Goal: Find specific page/section: Find specific page/section

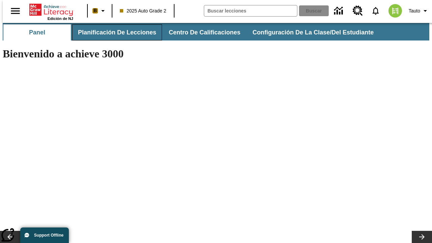
click at [113, 32] on span "Planificación de lecciones" at bounding box center [117, 33] width 78 height 8
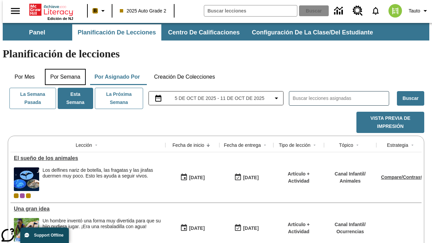
click at [63, 69] on button "Por semana" at bounding box center [65, 77] width 41 height 16
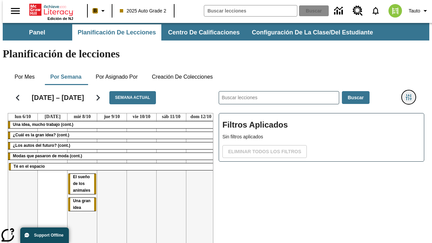
click at [412, 94] on icon "Menú lateral de filtros" at bounding box center [409, 97] width 6 height 6
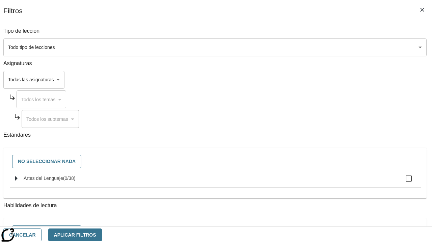
click at [298, 80] on body "Saltar al contenido principal Edición de NJ B 2025 Auto Grade 2 Buscar 0 Tauto …" at bounding box center [216, 167] width 427 height 289
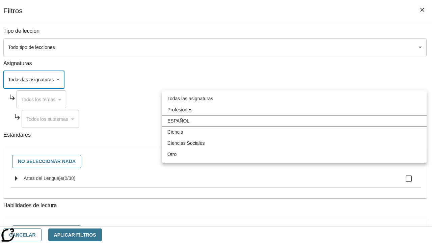
click at [295, 121] on li "ESPAÑOL" at bounding box center [294, 121] width 265 height 11
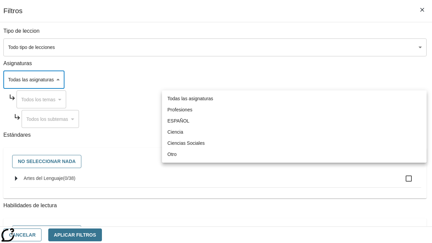
type input "1"
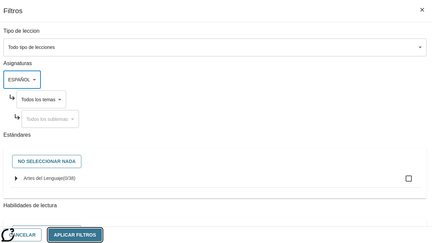
click at [102, 235] on button "Aplicar Filtros" at bounding box center [75, 235] width 54 height 13
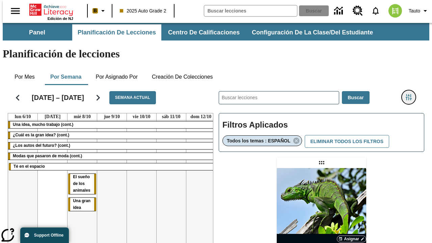
click at [412, 94] on icon "Menú lateral de filtros" at bounding box center [409, 97] width 6 height 6
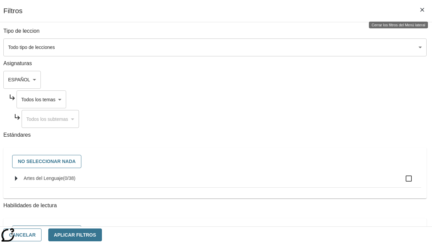
click at [304, 99] on body "Saltar al contenido principal Edición de NJ B 2025 Auto Grade 2 Buscar 0 Tauto …" at bounding box center [216, 199] width 427 height 352
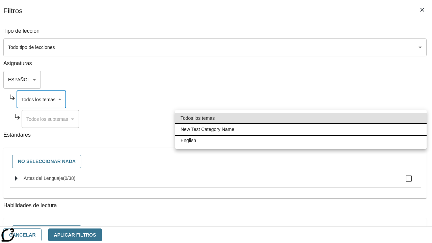
click at [301, 129] on li "New Test Category Name" at bounding box center [301, 129] width 252 height 11
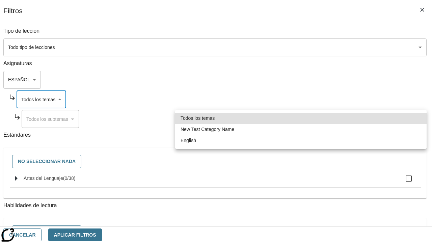
type input "265"
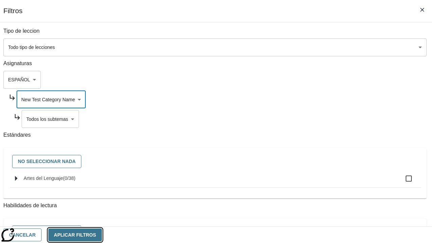
click at [102, 235] on button "Aplicar Filtros" at bounding box center [75, 235] width 54 height 13
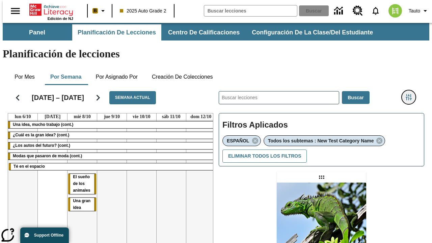
click at [412, 94] on icon "Menú lateral de filtros" at bounding box center [409, 97] width 6 height 6
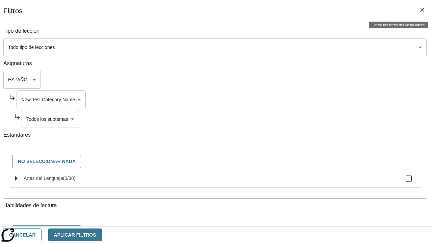
click at [307, 119] on body "Saltar al contenido principal Edición de NJ B 2025 Auto Grade 2 Buscar 0 Tauto …" at bounding box center [216, 206] width 427 height 367
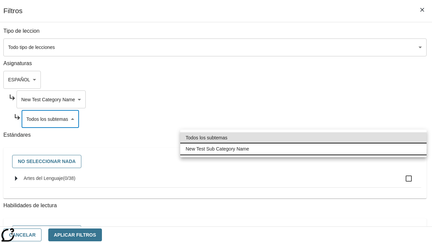
click at [304, 149] on li "New Test Sub Category Name" at bounding box center [303, 149] width 247 height 11
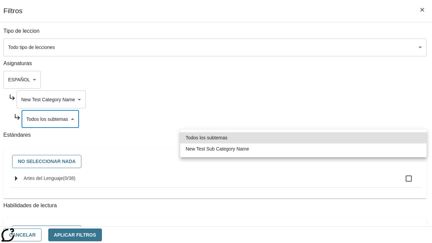
type input "2232"
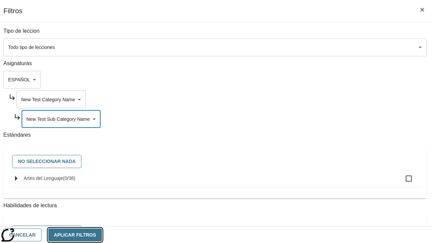
click at [102, 235] on button "Aplicar Filtros" at bounding box center [75, 235] width 54 height 13
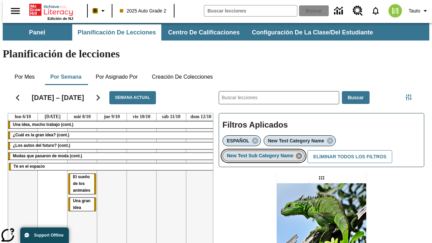
click at [301, 152] on icon "Eliminar New Test Sub Category Name el ítem seleccionado del filtro" at bounding box center [299, 155] width 7 height 7
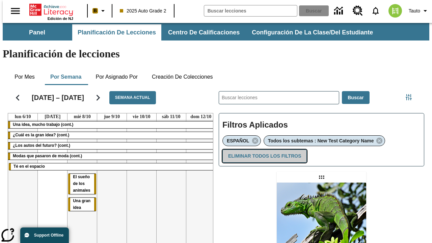
click at [264, 150] on button "Eliminar todos los filtros" at bounding box center [265, 156] width 84 height 13
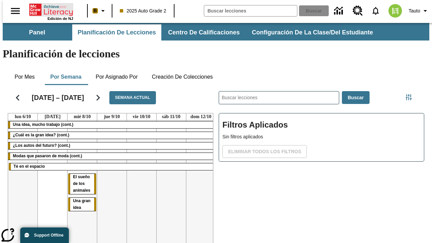
click at [49, 9] on icon "Portada" at bounding box center [51, 10] width 45 height 14
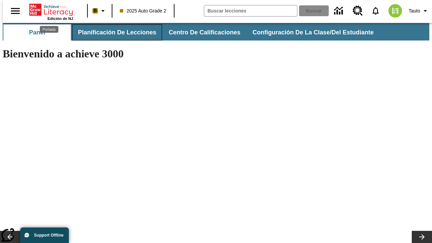
click at [113, 32] on span "Planificación de lecciones" at bounding box center [117, 33] width 78 height 8
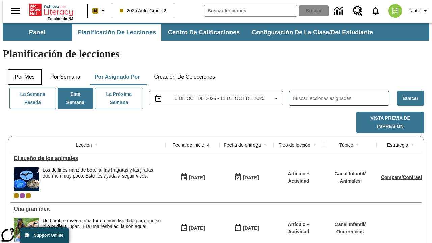
click at [22, 69] on button "Por mes" at bounding box center [25, 77] width 34 height 16
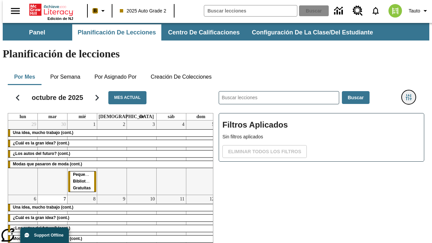
click at [412, 94] on icon "Menú lateral de filtros" at bounding box center [409, 97] width 6 height 6
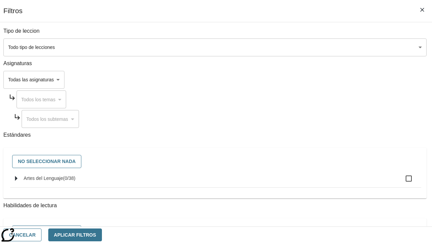
click at [298, 80] on body "Saltar al contenido principal Edición de NJ B 2025 Auto Grade 2 Buscar 0 Tauto …" at bounding box center [216, 167] width 427 height 289
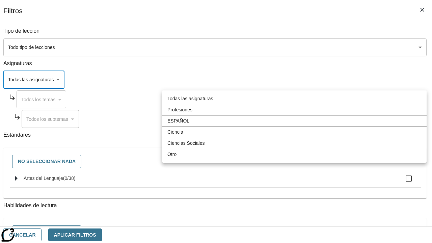
click at [295, 121] on li "ESPAÑOL" at bounding box center [294, 121] width 265 height 11
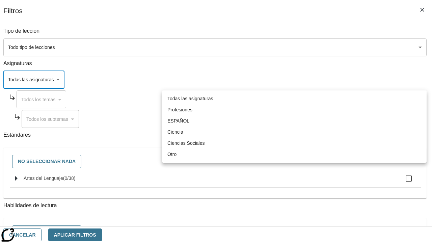
type input "1"
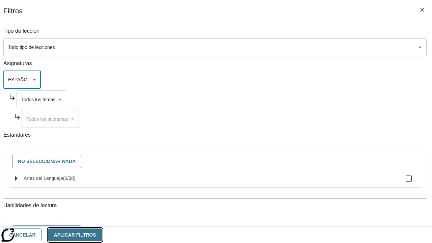
click at [102, 235] on button "Aplicar Filtros" at bounding box center [75, 235] width 54 height 13
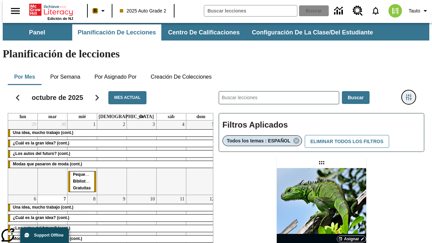
click at [412, 94] on icon "Menú lateral de filtros" at bounding box center [409, 97] width 6 height 6
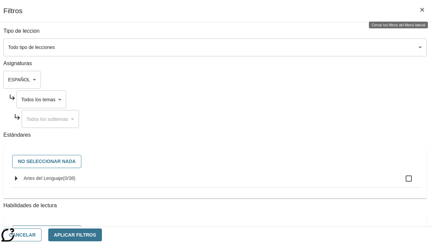
click at [304, 99] on body "Saltar al contenido principal Edición de NJ B 2025 Auto Grade 2 Buscar 0 Tauto …" at bounding box center [216, 199] width 427 height 352
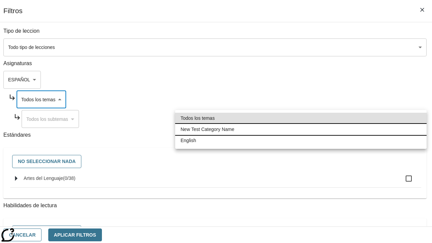
click at [301, 129] on li "New Test Category Name" at bounding box center [301, 129] width 252 height 11
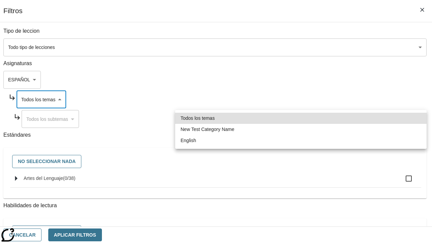
type input "265"
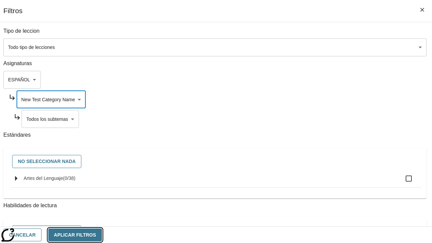
click at [102, 235] on button "Aplicar Filtros" at bounding box center [75, 235] width 54 height 13
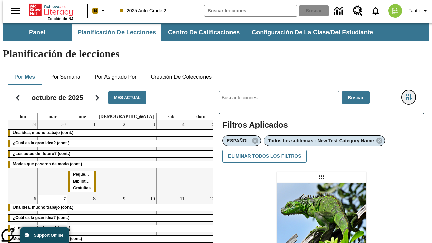
click at [412, 94] on icon "Menú lateral de filtros" at bounding box center [409, 97] width 6 height 6
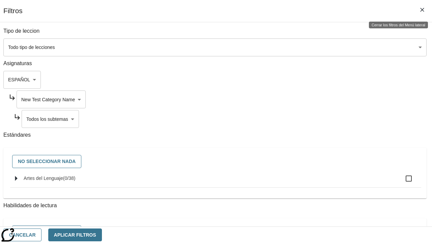
click at [307, 119] on body "Saltar al contenido principal Edición de NJ B 2025 Auto Grade 2 Buscar 0 Tauto …" at bounding box center [216, 206] width 427 height 367
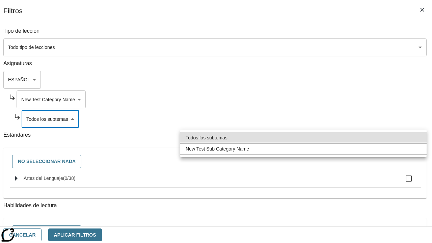
click at [304, 149] on li "New Test Sub Category Name" at bounding box center [303, 149] width 247 height 11
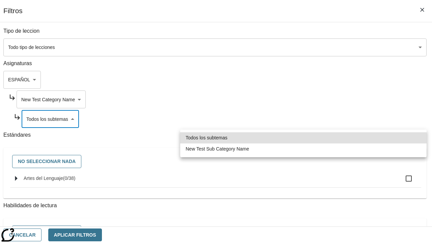
type input "2232"
